Goal: Information Seeking & Learning: Learn about a topic

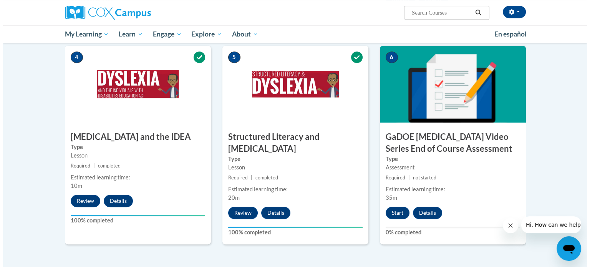
scroll to position [392, 0]
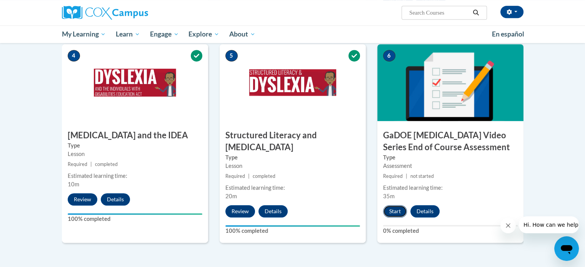
click at [396, 205] on button "Start" at bounding box center [395, 211] width 24 height 12
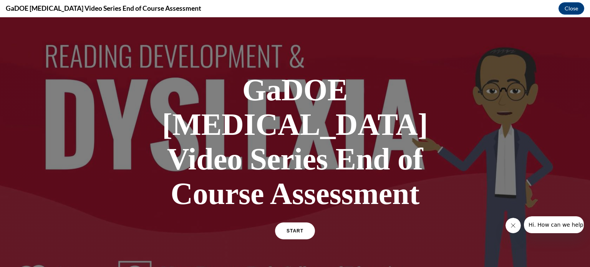
scroll to position [0, 0]
click at [296, 228] on span "START" at bounding box center [295, 231] width 18 height 6
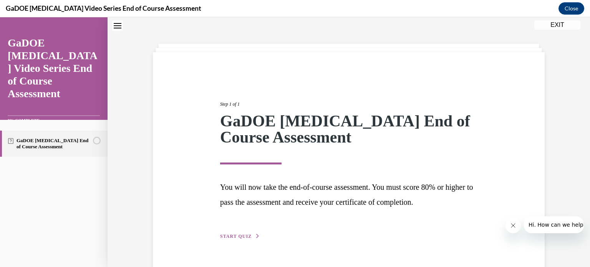
scroll to position [43, 0]
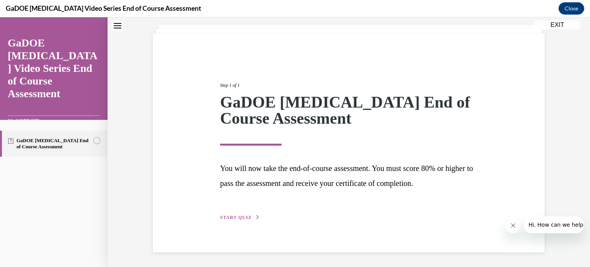
click at [243, 214] on button "START QUIZ" at bounding box center [240, 217] width 40 height 7
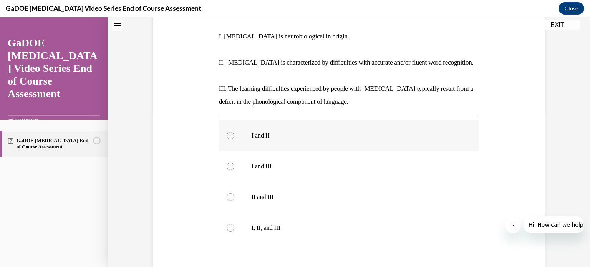
scroll to position [157, 0]
click at [227, 223] on div at bounding box center [231, 227] width 8 height 8
click at [227, 223] on input "I, II, and III" at bounding box center [231, 227] width 8 height 8
radio input "true"
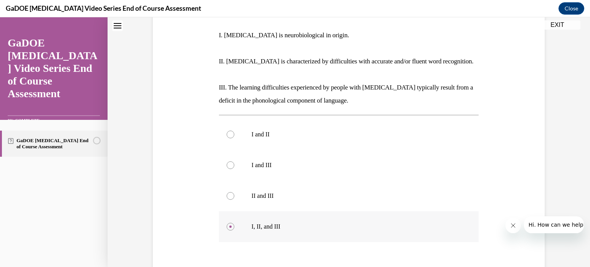
scroll to position [206, 0]
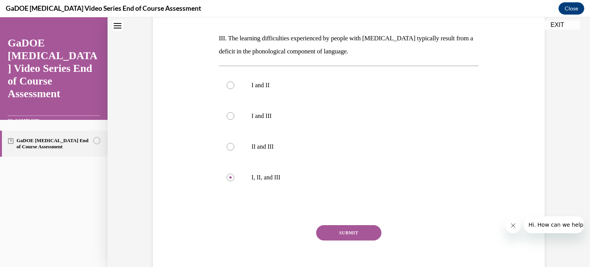
click at [339, 225] on button "SUBMIT" at bounding box center [348, 232] width 65 height 15
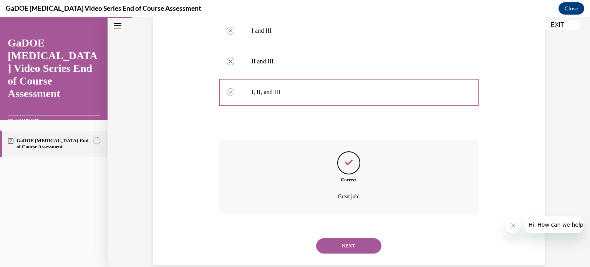
click at [353, 238] on button "NEXT" at bounding box center [348, 245] width 65 height 15
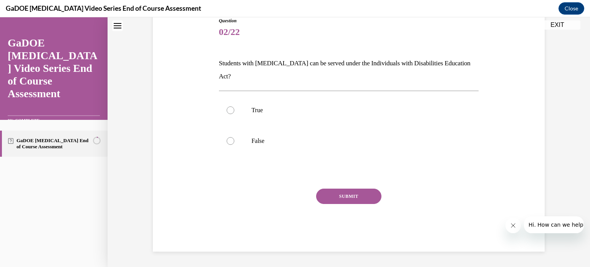
scroll to position [23, 0]
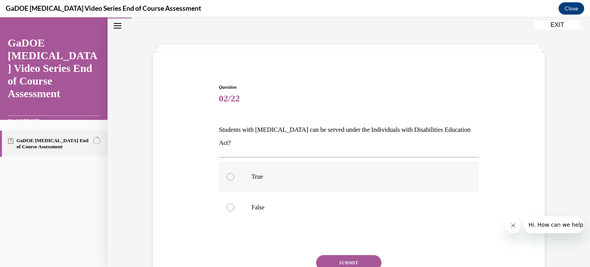
click at [227, 173] on div at bounding box center [231, 177] width 8 height 8
click at [227, 173] on input "True" at bounding box center [231, 177] width 8 height 8
radio input "true"
click at [346, 255] on button "SUBMIT" at bounding box center [348, 262] width 65 height 15
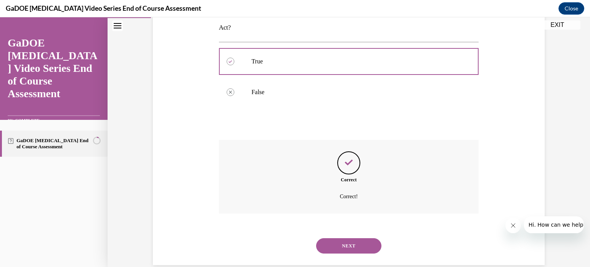
click at [348, 238] on button "NEXT" at bounding box center [348, 245] width 65 height 15
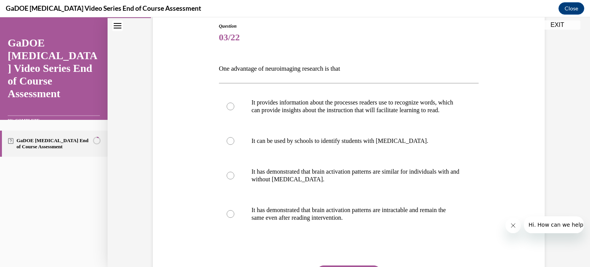
scroll to position [85, 0]
click at [229, 109] on div at bounding box center [231, 106] width 8 height 8
click at [229, 109] on input "It provides information about the processes readers use to recognize words, whi…" at bounding box center [231, 106] width 8 height 8
radio input "true"
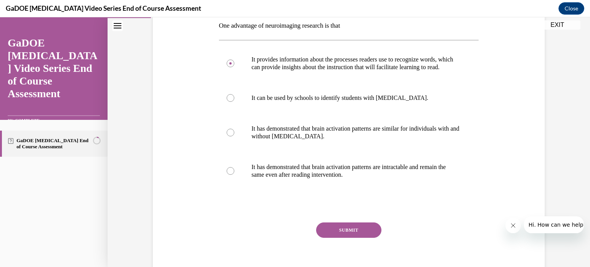
scroll to position [130, 0]
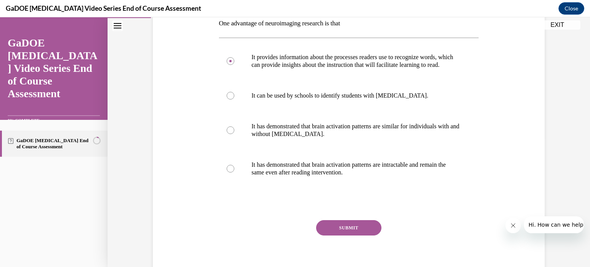
click at [341, 235] on button "SUBMIT" at bounding box center [348, 227] width 65 height 15
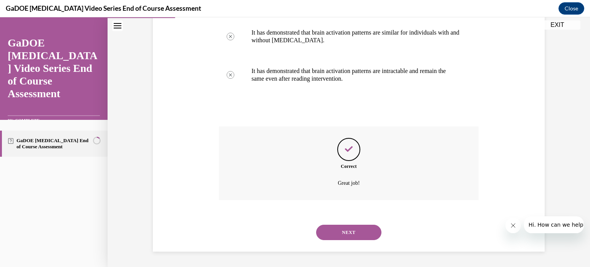
click at [344, 235] on button "NEXT" at bounding box center [348, 232] width 65 height 15
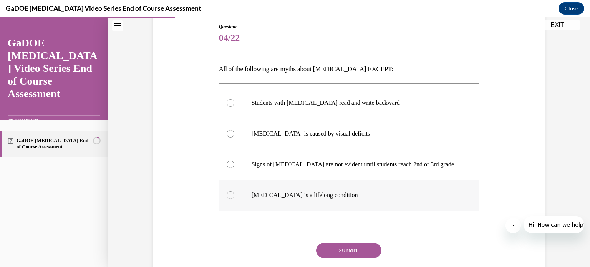
scroll to position [86, 0]
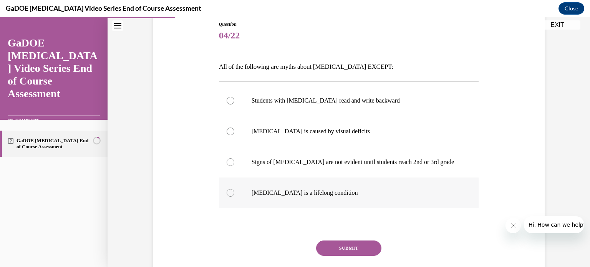
click at [228, 193] on div at bounding box center [231, 193] width 8 height 8
click at [228, 193] on input "Dyslexia is a lifelong condition" at bounding box center [231, 193] width 8 height 8
radio input "true"
click at [366, 242] on button "SUBMIT" at bounding box center [348, 248] width 65 height 15
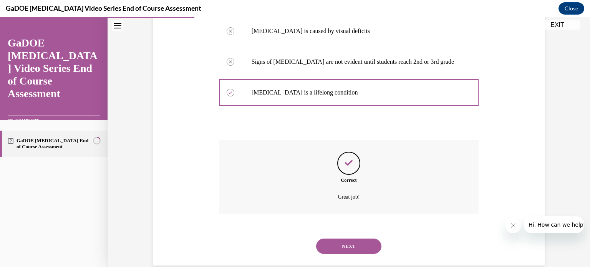
scroll to position [190, 0]
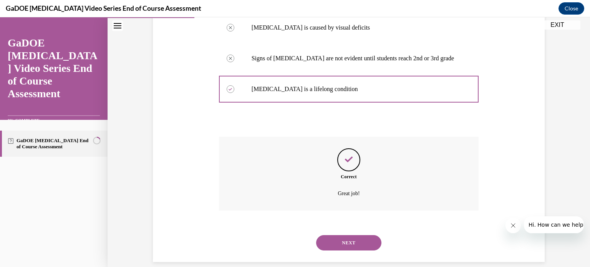
click at [349, 243] on button "NEXT" at bounding box center [348, 242] width 65 height 15
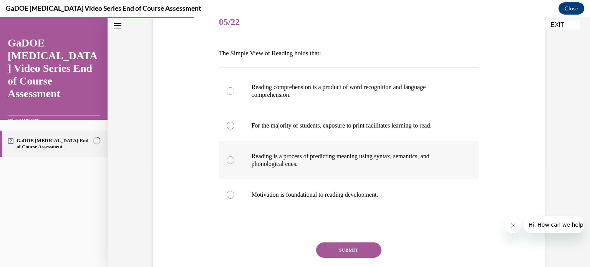
scroll to position [100, 0]
click at [228, 90] on div at bounding box center [231, 91] width 8 height 8
click at [228, 90] on input "Reading comprehension is a product of word recognition and language comprehensi…" at bounding box center [231, 91] width 8 height 8
radio input "true"
click at [347, 253] on button "SUBMIT" at bounding box center [348, 249] width 65 height 15
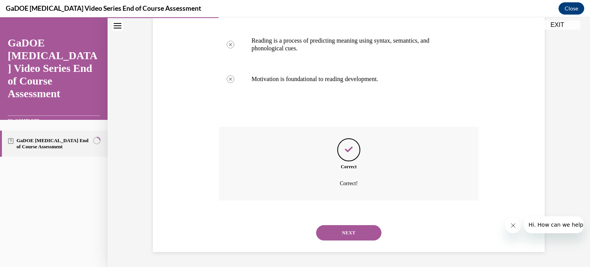
click at [346, 229] on button "NEXT" at bounding box center [348, 232] width 65 height 15
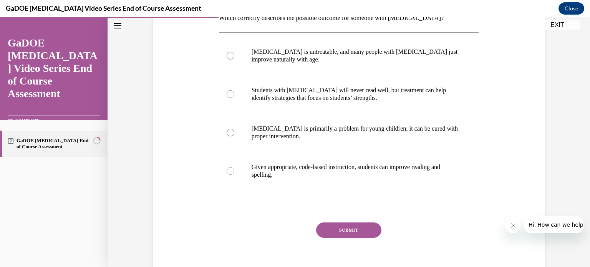
scroll to position [145, 0]
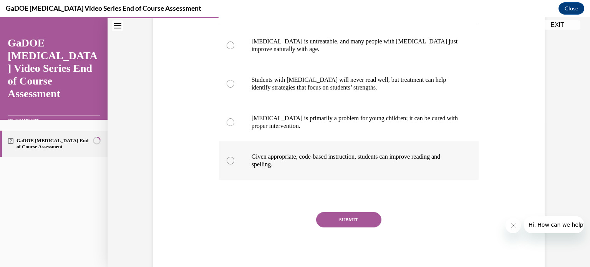
click at [231, 159] on div at bounding box center [231, 161] width 8 height 8
click at [231, 159] on input "Given appropriate, code-based instruction, students can improve reading and spe…" at bounding box center [231, 161] width 8 height 8
radio input "true"
click at [339, 216] on button "SUBMIT" at bounding box center [348, 219] width 65 height 15
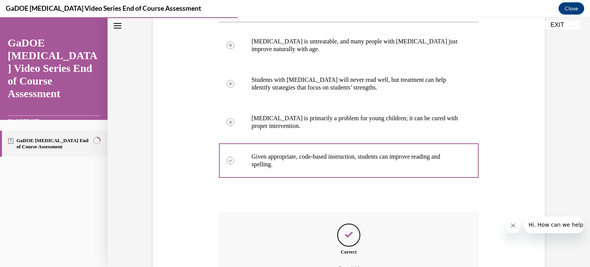
scroll to position [231, 0]
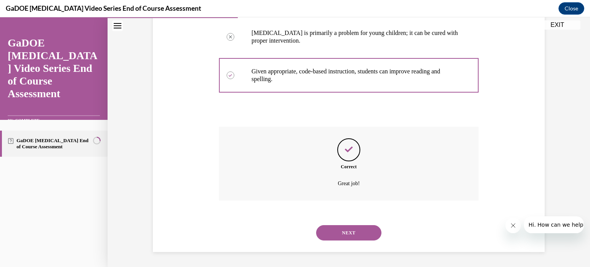
click at [356, 233] on button "NEXT" at bounding box center [348, 232] width 65 height 15
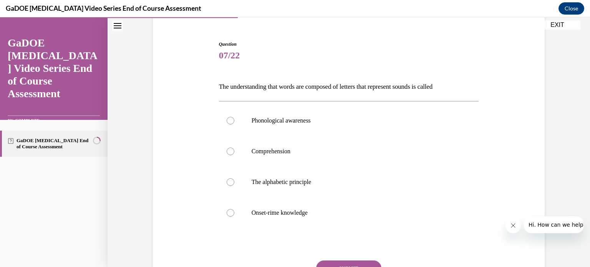
scroll to position [72, 0]
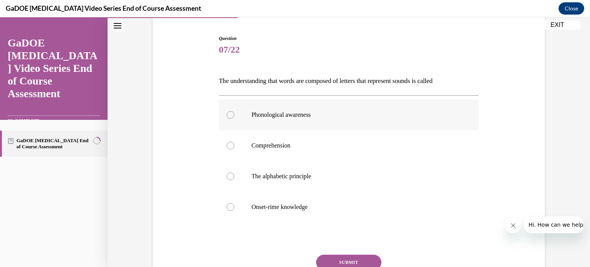
click at [227, 116] on div at bounding box center [231, 115] width 8 height 8
click at [227, 116] on input "Phonological awareness" at bounding box center [231, 115] width 8 height 8
radio input "true"
click at [347, 259] on button "SUBMIT" at bounding box center [348, 262] width 65 height 15
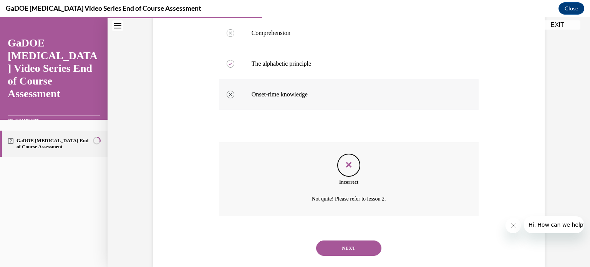
scroll to position [200, 0]
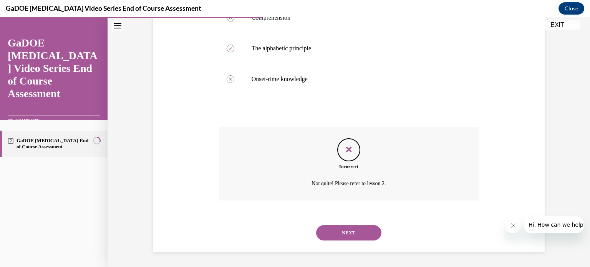
click at [349, 229] on button "NEXT" at bounding box center [348, 232] width 65 height 15
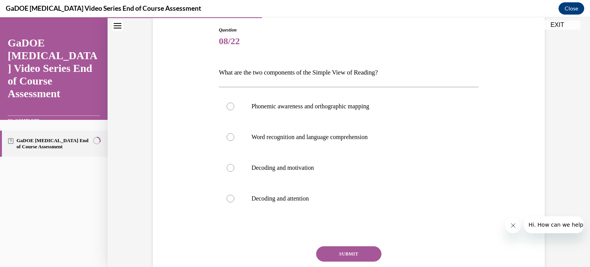
scroll to position [85, 0]
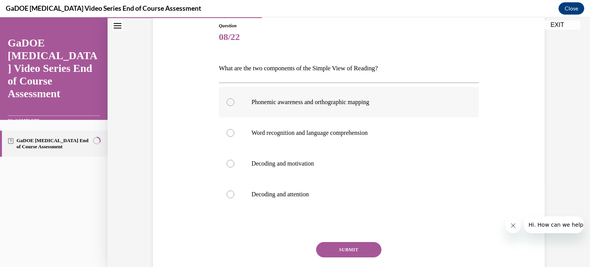
click at [227, 101] on div at bounding box center [231, 102] width 8 height 8
click at [227, 101] on input "Phonemic awareness and orthographic mapping" at bounding box center [231, 102] width 8 height 8
radio input "true"
click at [331, 249] on button "SUBMIT" at bounding box center [348, 249] width 65 height 15
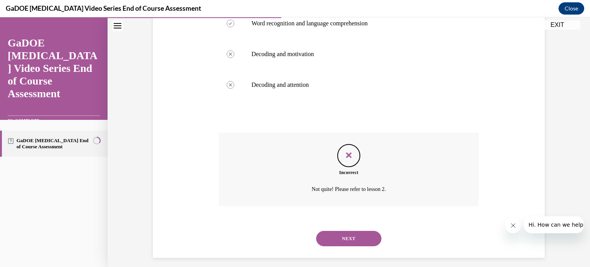
scroll to position [200, 0]
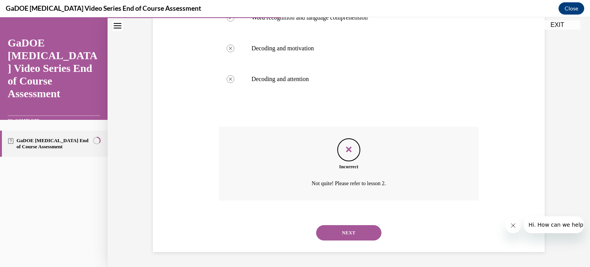
click at [356, 233] on button "NEXT" at bounding box center [348, 232] width 65 height 15
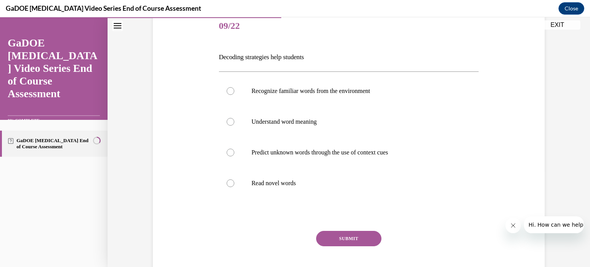
scroll to position [100, 0]
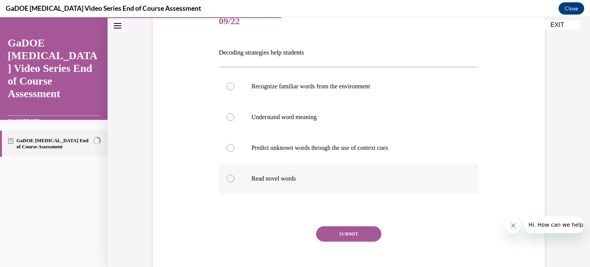
click at [233, 180] on label "Read novel words" at bounding box center [349, 178] width 260 height 31
click at [233, 180] on input "Read novel words" at bounding box center [231, 179] width 8 height 8
radio input "true"
click at [334, 230] on button "SUBMIT" at bounding box center [348, 233] width 65 height 15
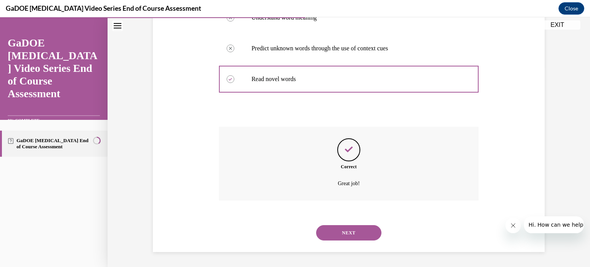
click at [349, 233] on button "NEXT" at bounding box center [348, 232] width 65 height 15
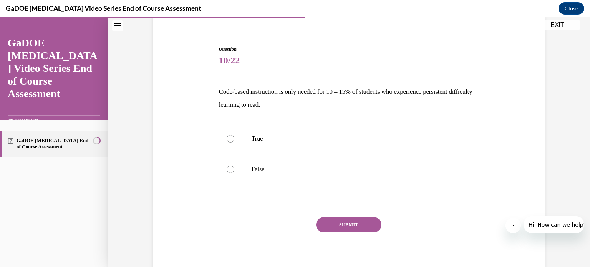
scroll to position [66, 0]
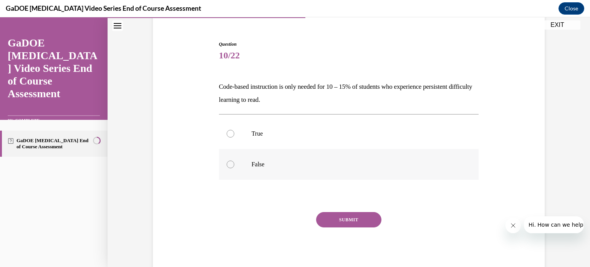
click at [233, 164] on label "False" at bounding box center [349, 164] width 260 height 31
click at [233, 164] on input "False" at bounding box center [231, 165] width 8 height 8
radio input "true"
click at [333, 219] on button "SUBMIT" at bounding box center [348, 219] width 65 height 15
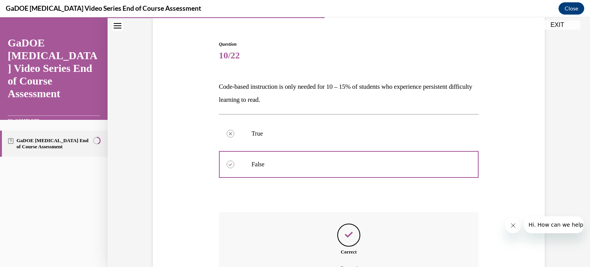
scroll to position [151, 0]
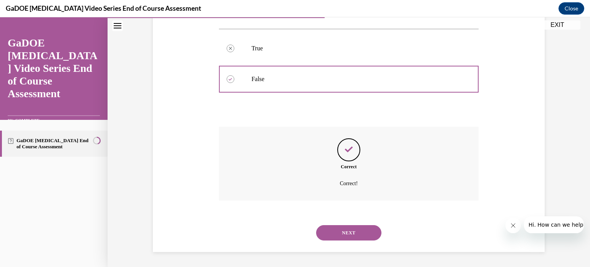
click at [352, 230] on button "NEXT" at bounding box center [348, 232] width 65 height 15
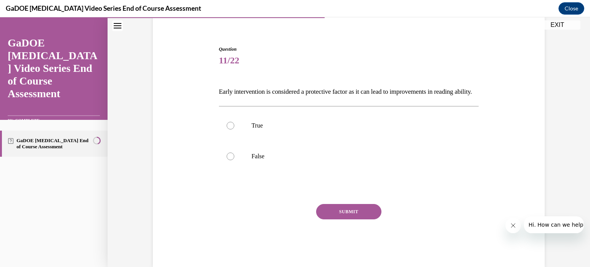
scroll to position [62, 0]
click at [231, 129] on div at bounding box center [231, 125] width 8 height 8
click at [231, 129] on input "True" at bounding box center [231, 125] width 8 height 8
radio input "true"
click at [351, 219] on button "SUBMIT" at bounding box center [348, 211] width 65 height 15
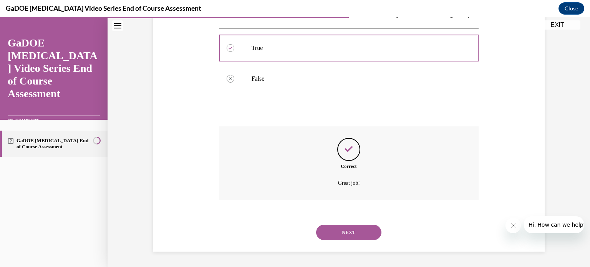
click at [339, 230] on button "NEXT" at bounding box center [348, 232] width 65 height 15
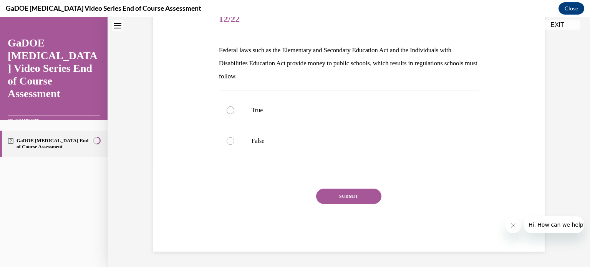
scroll to position [23, 0]
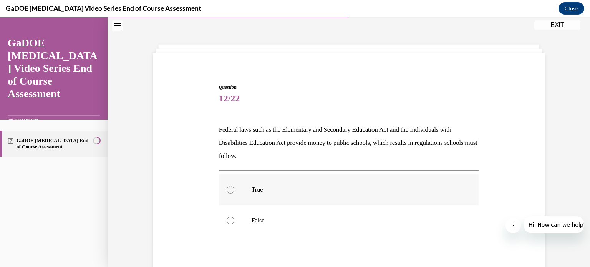
click at [232, 188] on label "True" at bounding box center [349, 190] width 260 height 31
click at [232, 188] on input "True" at bounding box center [231, 190] width 8 height 8
radio input "true"
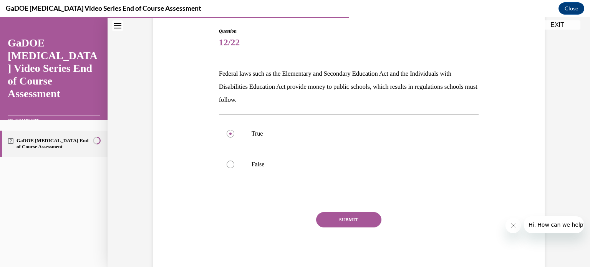
click at [348, 219] on button "SUBMIT" at bounding box center [348, 219] width 65 height 15
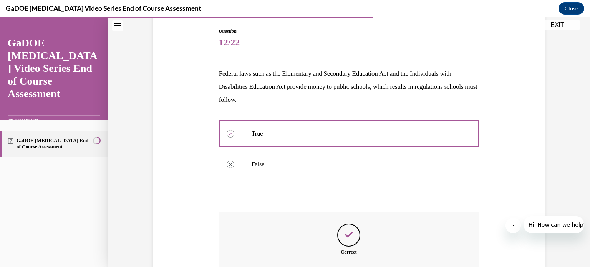
scroll to position [165, 0]
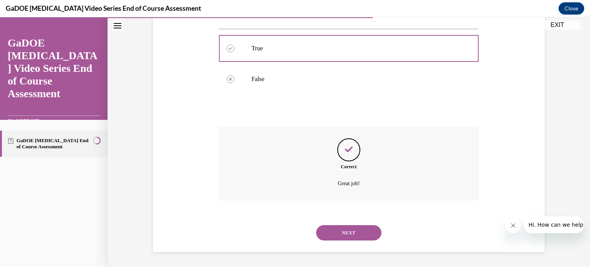
click at [348, 232] on button "NEXT" at bounding box center [348, 232] width 65 height 15
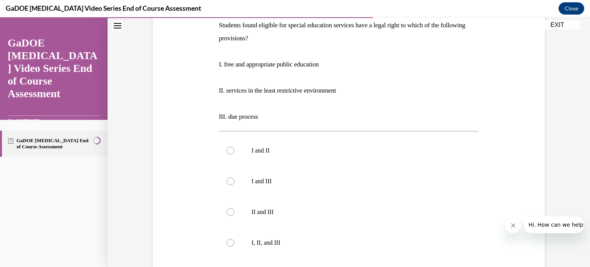
scroll to position [129, 0]
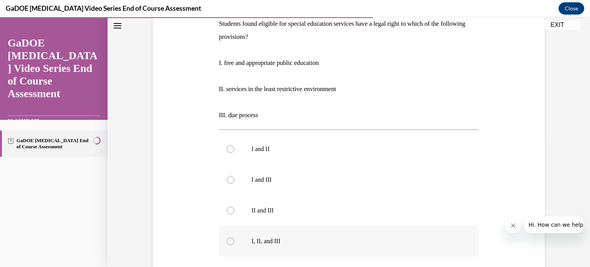
click at [221, 241] on label "I, II, and III" at bounding box center [349, 241] width 260 height 31
click at [227, 241] on input "I, II, and III" at bounding box center [231, 242] width 8 height 8
radio input "true"
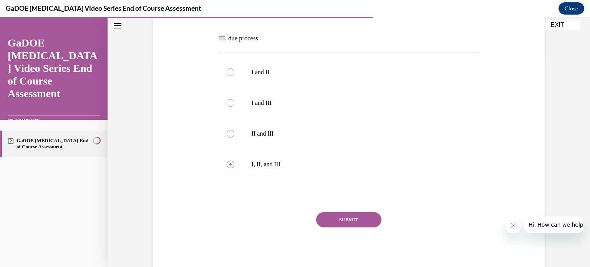
click at [349, 219] on button "SUBMIT" at bounding box center [348, 219] width 65 height 15
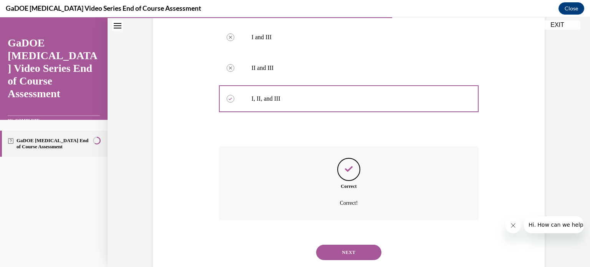
scroll to position [291, 0]
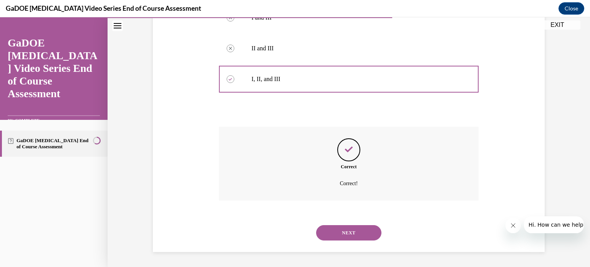
click at [347, 228] on button "NEXT" at bounding box center [348, 232] width 65 height 15
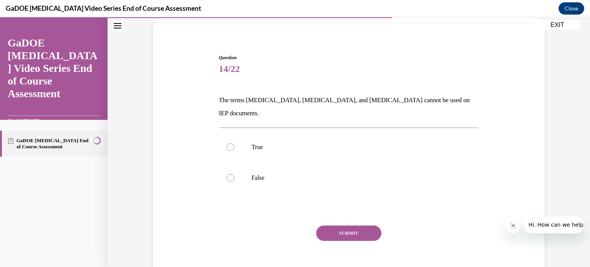
scroll to position [53, 0]
click at [229, 174] on div at bounding box center [231, 178] width 8 height 8
click at [229, 174] on input "False" at bounding box center [231, 178] width 8 height 8
radio input "true"
click at [347, 225] on button "SUBMIT" at bounding box center [348, 232] width 65 height 15
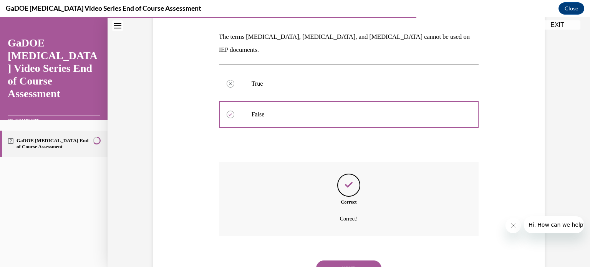
scroll to position [138, 0]
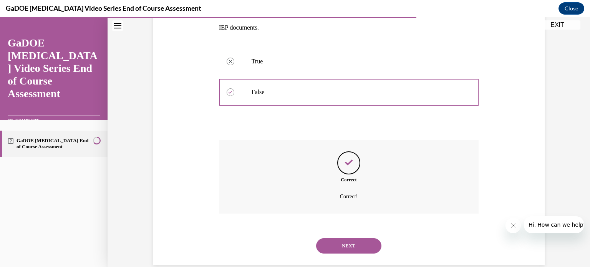
click at [361, 238] on button "NEXT" at bounding box center [348, 245] width 65 height 15
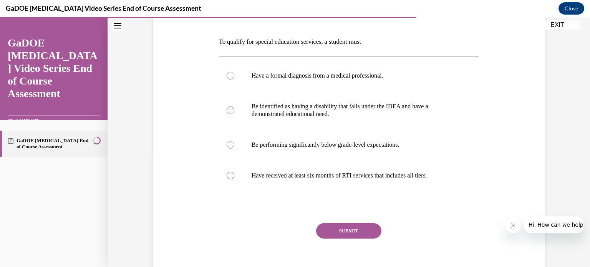
scroll to position [114, 0]
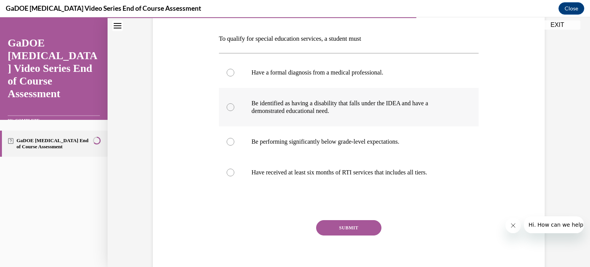
click at [229, 110] on div at bounding box center [231, 107] width 8 height 8
click at [229, 110] on input "Be identified as having a disability that falls under the IDEA and have a demon…" at bounding box center [231, 107] width 8 height 8
radio input "true"
click at [352, 227] on button "SUBMIT" at bounding box center [348, 227] width 65 height 15
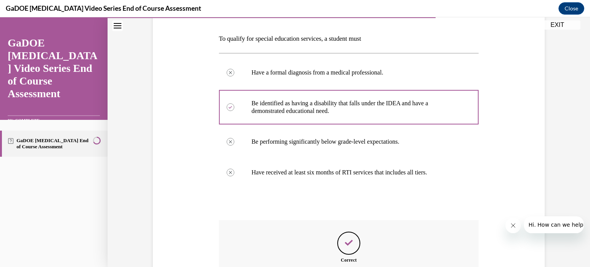
scroll to position [208, 0]
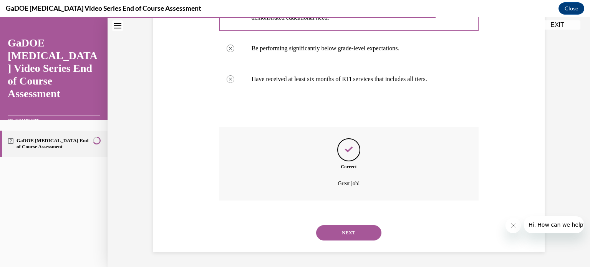
click at [369, 232] on button "NEXT" at bounding box center [348, 232] width 65 height 15
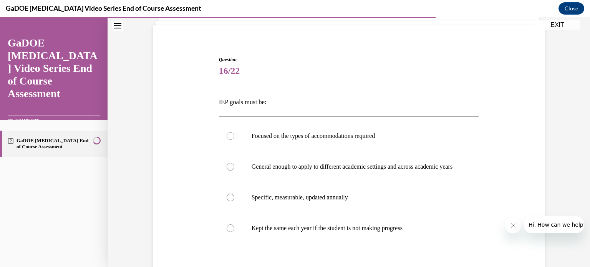
scroll to position [63, 0]
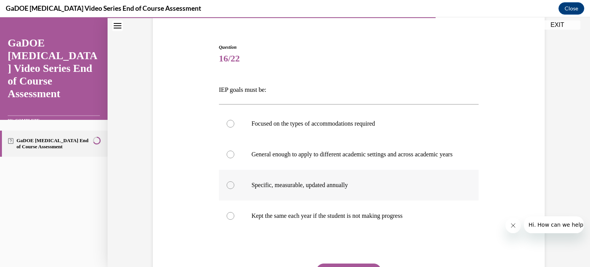
click at [229, 189] on div at bounding box center [231, 185] width 8 height 8
click at [229, 189] on input "Specific, measurable, updated annually" at bounding box center [231, 185] width 8 height 8
radio input "true"
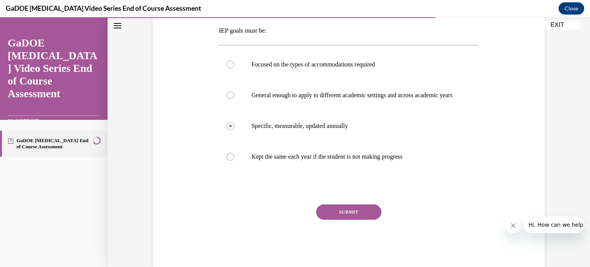
click at [351, 220] on button "SUBMIT" at bounding box center [348, 211] width 65 height 15
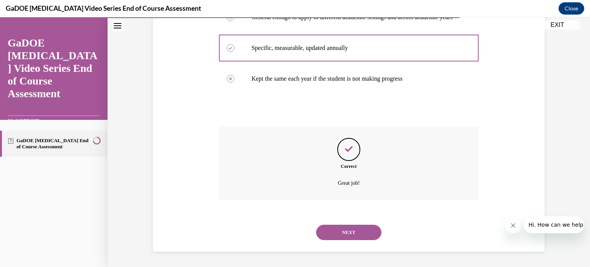
click at [351, 231] on button "NEXT" at bounding box center [348, 232] width 65 height 15
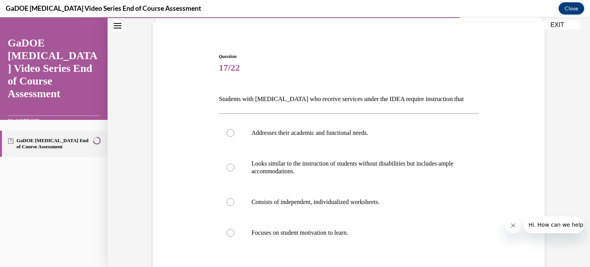
scroll to position [54, 0]
click at [219, 135] on label "Addresses their academic and functional needs." at bounding box center [349, 132] width 260 height 31
click at [227, 135] on input "Addresses their academic and functional needs." at bounding box center [231, 133] width 8 height 8
radio input "true"
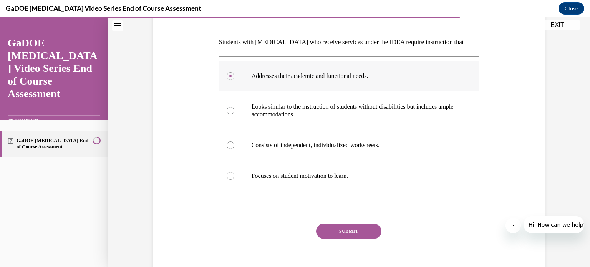
scroll to position [122, 0]
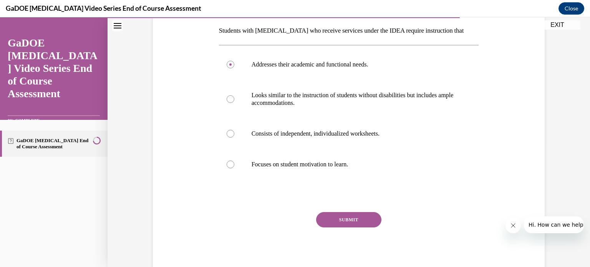
click at [359, 223] on button "SUBMIT" at bounding box center [348, 219] width 65 height 15
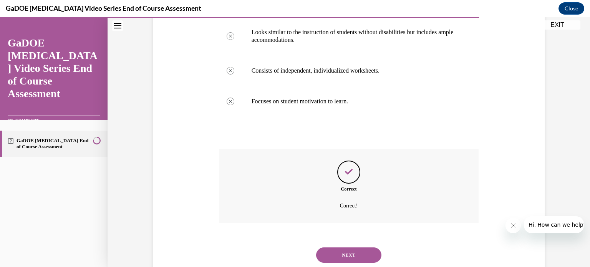
scroll to position [208, 0]
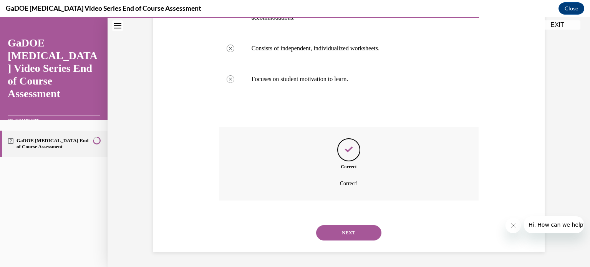
click at [335, 234] on button "NEXT" at bounding box center [348, 232] width 65 height 15
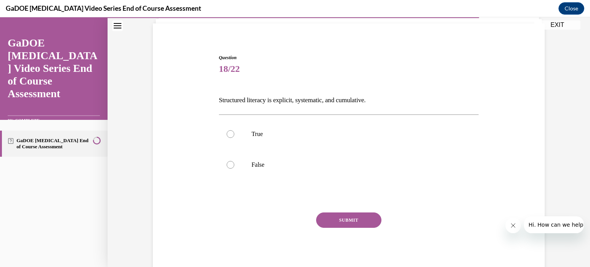
scroll to position [53, 0]
click at [227, 133] on div at bounding box center [231, 134] width 8 height 8
click at [227, 133] on input "True" at bounding box center [231, 134] width 8 height 8
radio input "true"
click at [356, 221] on button "SUBMIT" at bounding box center [348, 219] width 65 height 15
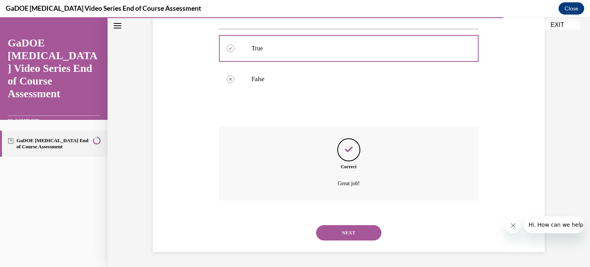
click at [350, 236] on button "NEXT" at bounding box center [348, 232] width 65 height 15
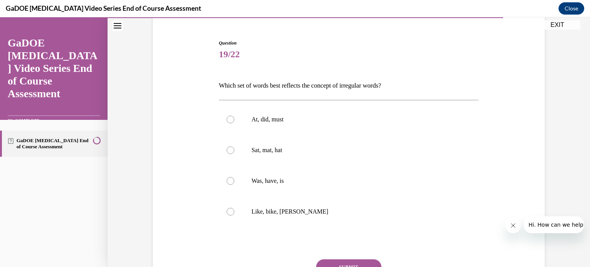
scroll to position [71, 0]
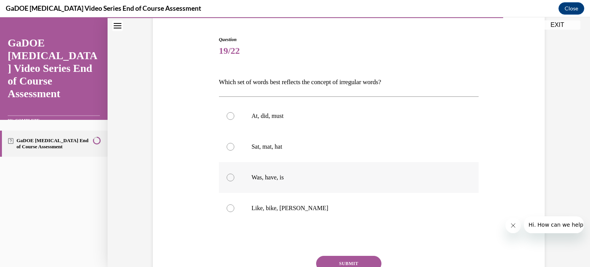
click at [228, 176] on div at bounding box center [231, 178] width 8 height 8
click at [228, 176] on input "Was, have, is" at bounding box center [231, 178] width 8 height 8
radio input "true"
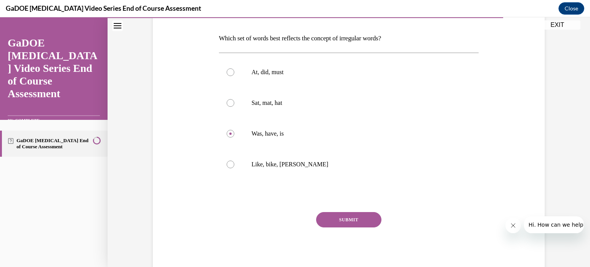
click at [340, 219] on button "SUBMIT" at bounding box center [348, 219] width 65 height 15
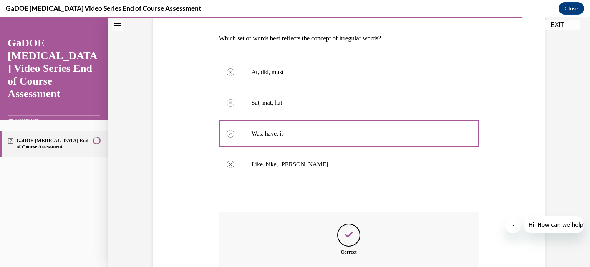
scroll to position [200, 0]
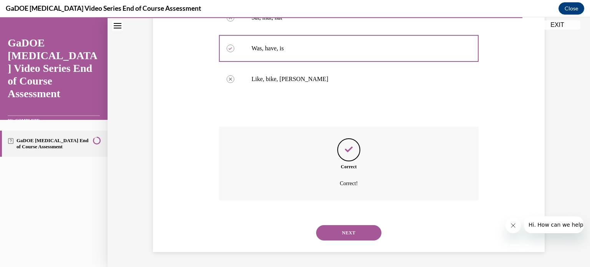
click at [344, 230] on button "NEXT" at bounding box center [348, 232] width 65 height 15
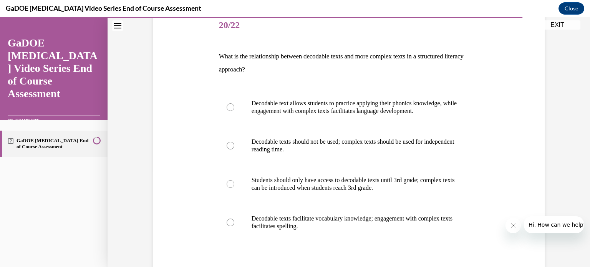
scroll to position [97, 0]
click at [227, 107] on div at bounding box center [231, 107] width 8 height 8
click at [227, 107] on input "Decodable text allows students to practice applying their phonics knowledge, wh…" at bounding box center [231, 107] width 8 height 8
radio input "true"
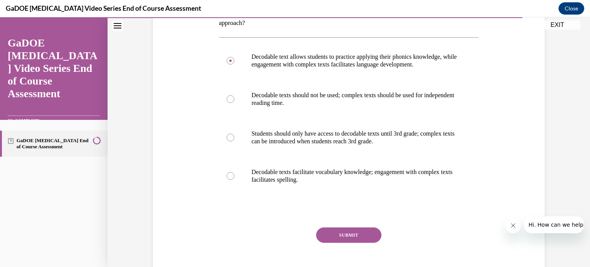
scroll to position [158, 0]
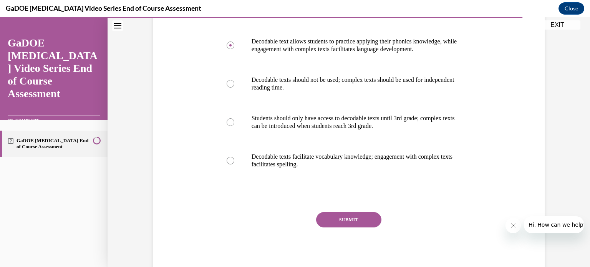
click at [334, 217] on button "SUBMIT" at bounding box center [348, 219] width 65 height 15
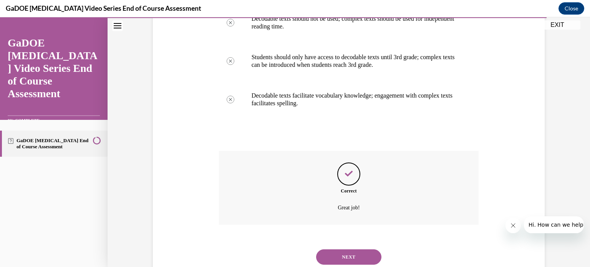
scroll to position [244, 0]
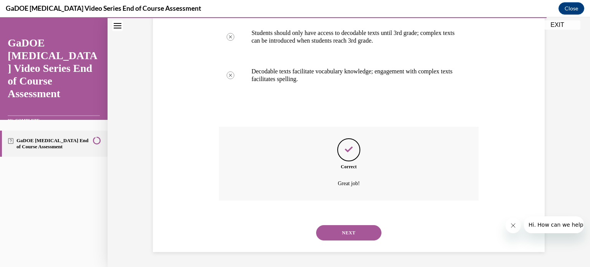
click at [347, 229] on button "NEXT" at bounding box center [348, 232] width 65 height 15
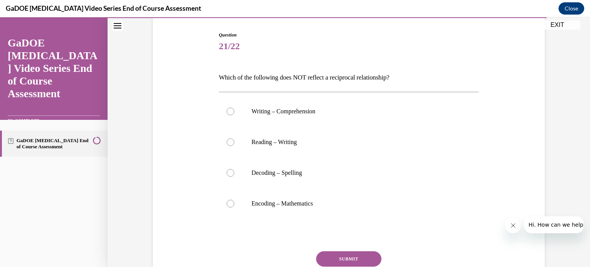
scroll to position [80, 0]
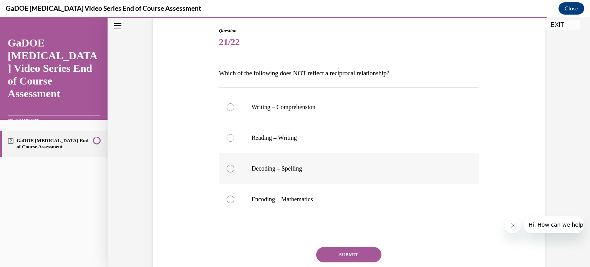
click at [228, 168] on div at bounding box center [231, 169] width 8 height 8
click at [228, 168] on input "Decoding – Spelling" at bounding box center [231, 169] width 8 height 8
radio input "true"
drag, startPoint x: 341, startPoint y: 253, endPoint x: 317, endPoint y: 164, distance: 92.9
click at [317, 164] on label "Decoding – Spelling" at bounding box center [349, 168] width 260 height 31
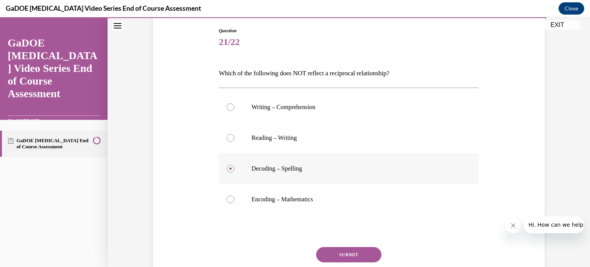
click at [234, 165] on input "Decoding – Spelling" at bounding box center [231, 169] width 8 height 8
click at [286, 199] on p "Encoding – Mathematics" at bounding box center [356, 200] width 208 height 8
click at [234, 199] on input "Encoding – Mathematics" at bounding box center [231, 200] width 8 height 8
radio input "true"
click at [341, 252] on button "SUBMIT" at bounding box center [348, 254] width 65 height 15
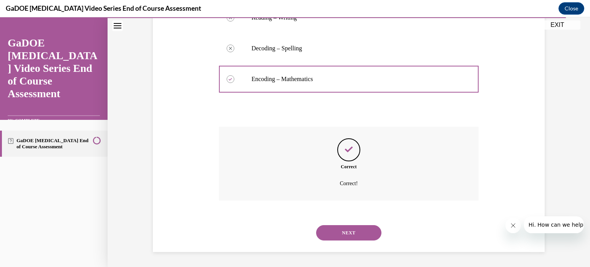
click at [345, 235] on button "NEXT" at bounding box center [348, 232] width 65 height 15
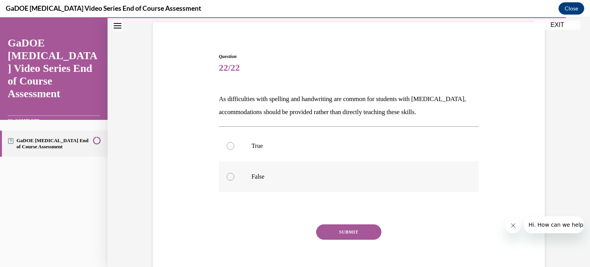
scroll to position [66, 0]
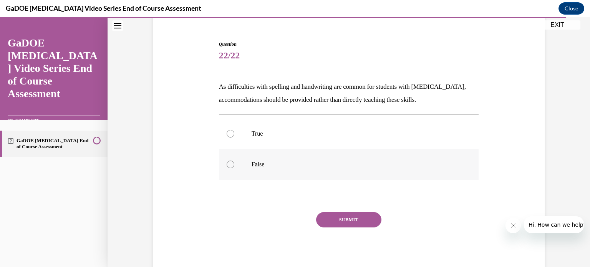
click at [227, 165] on div at bounding box center [231, 165] width 8 height 8
click at [227, 165] on input "False" at bounding box center [231, 165] width 8 height 8
radio input "true"
click at [335, 219] on button "SUBMIT" at bounding box center [348, 219] width 65 height 15
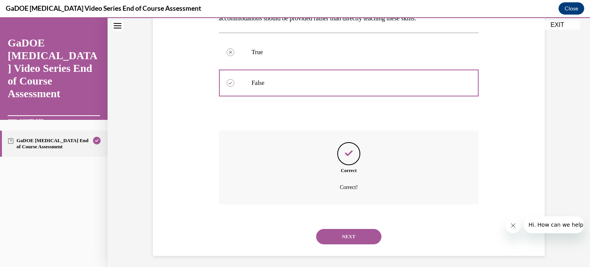
scroll to position [151, 0]
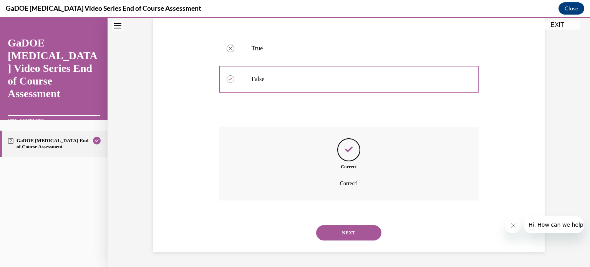
click at [342, 236] on button "NEXT" at bounding box center [348, 232] width 65 height 15
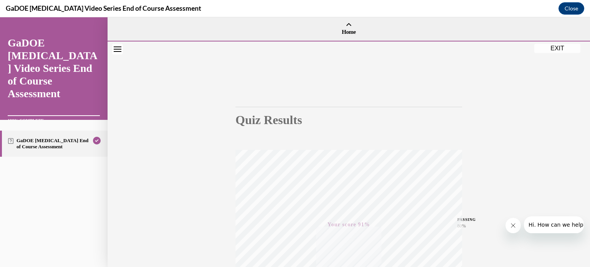
scroll to position [0, 0]
click at [560, 46] on button "EXIT" at bounding box center [558, 47] width 46 height 9
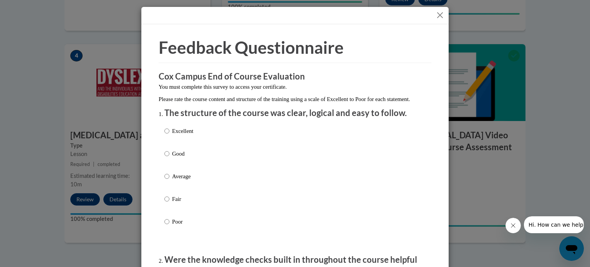
click at [438, 14] on button "Close" at bounding box center [441, 15] width 10 height 10
